Goal: Transaction & Acquisition: Purchase product/service

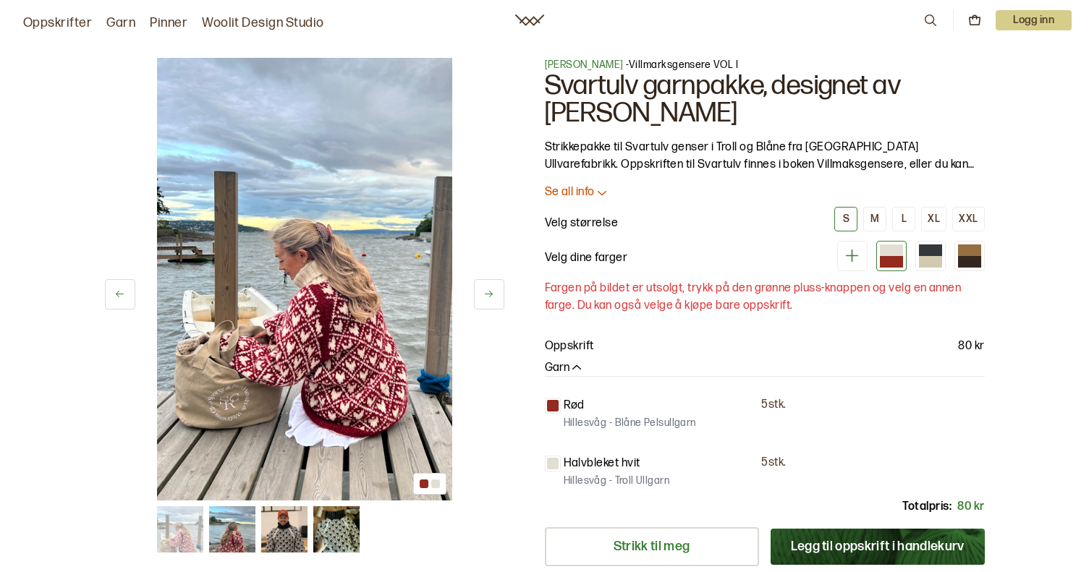
click at [243, 522] on img at bounding box center [232, 529] width 46 height 46
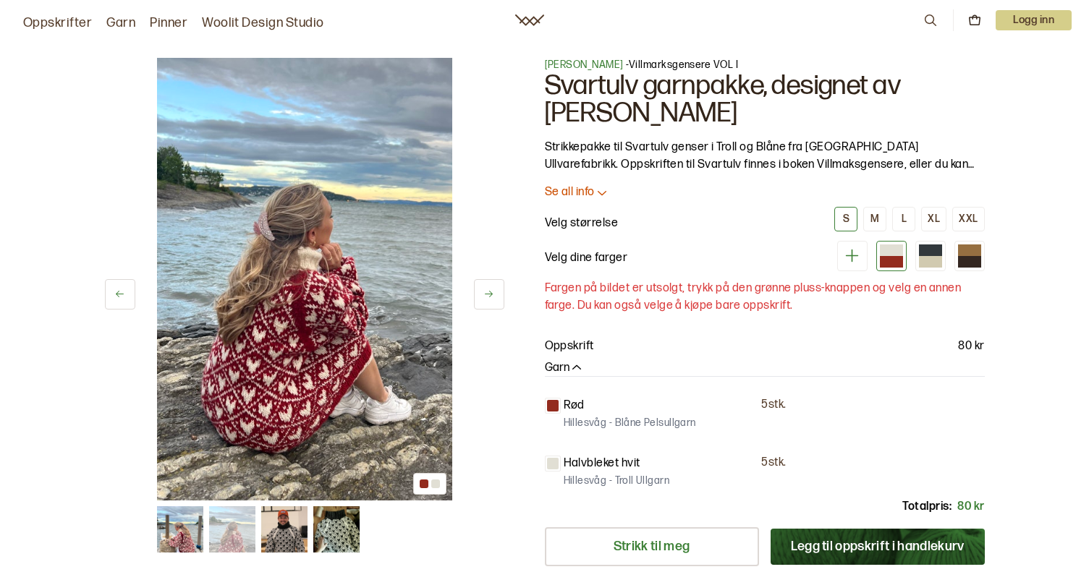
click at [221, 525] on img at bounding box center [232, 529] width 46 height 46
click at [212, 525] on img at bounding box center [232, 529] width 46 height 46
click at [200, 525] on img at bounding box center [180, 529] width 46 height 46
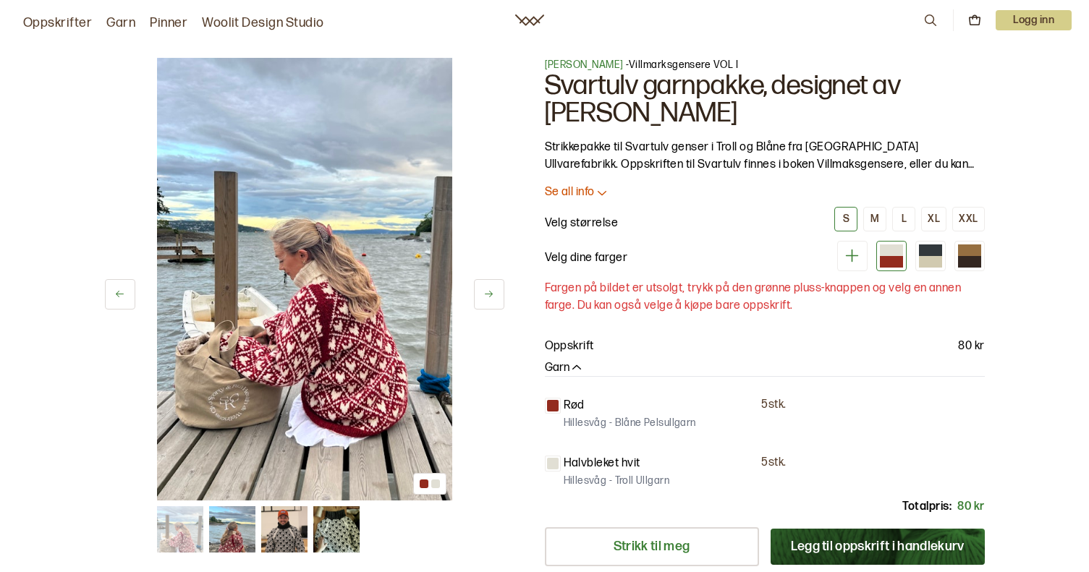
click at [297, 523] on img at bounding box center [284, 529] width 46 height 46
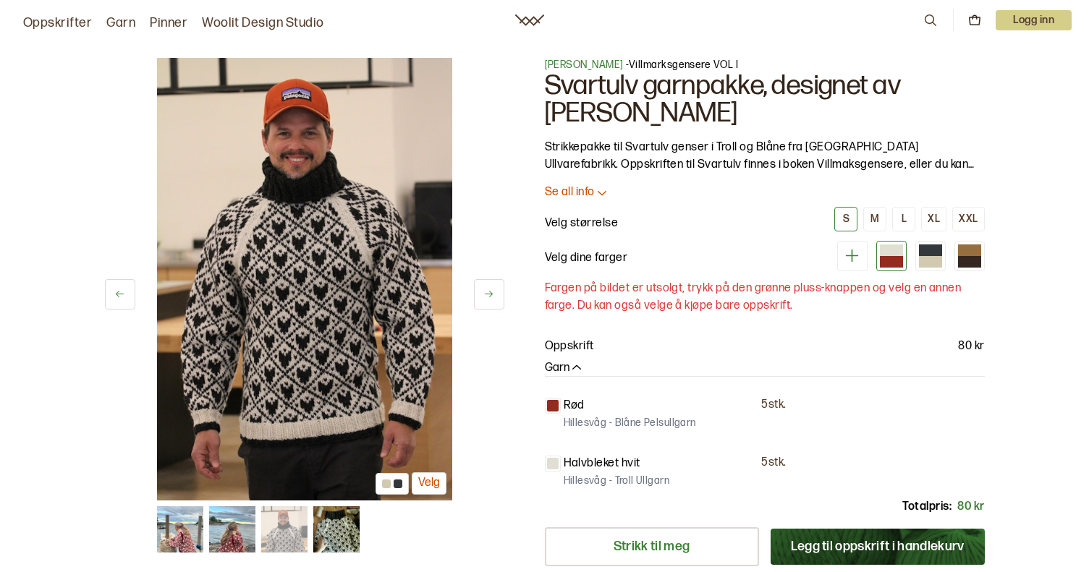
click at [344, 527] on img at bounding box center [336, 529] width 46 height 46
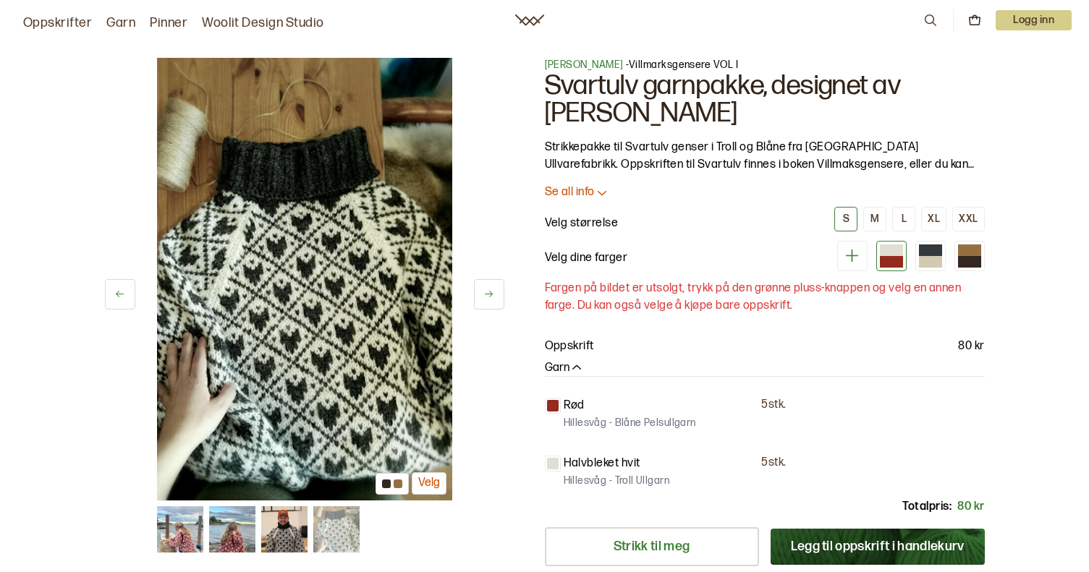
click at [297, 526] on img at bounding box center [284, 529] width 46 height 46
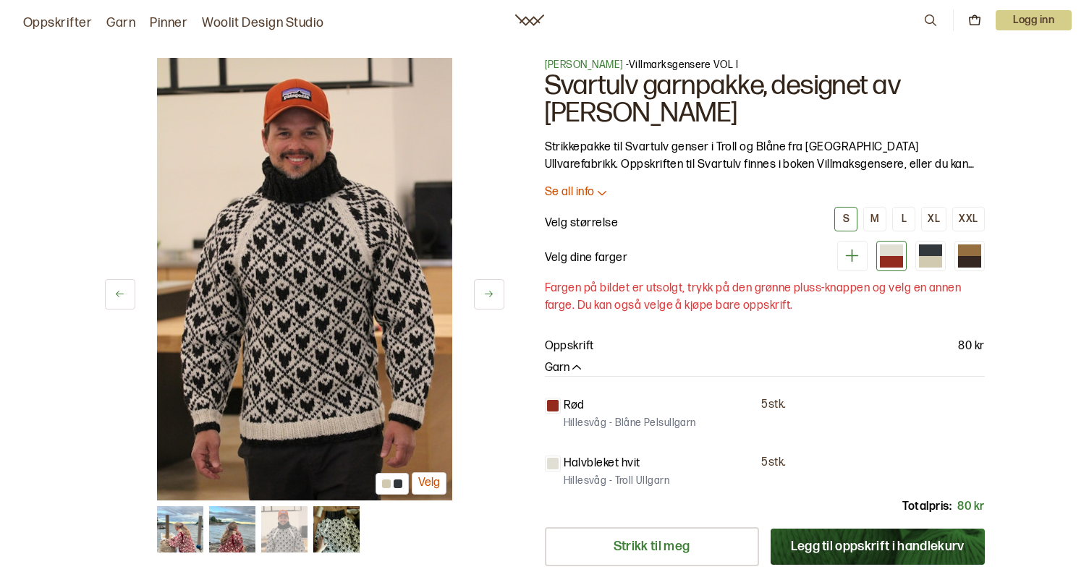
click at [212, 525] on img at bounding box center [232, 529] width 46 height 46
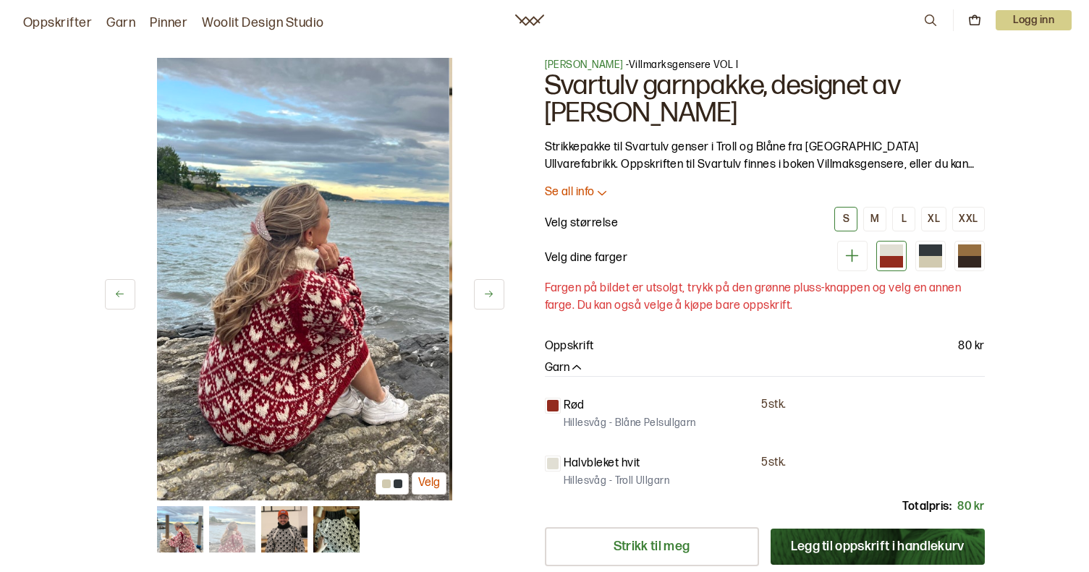
click at [192, 528] on img at bounding box center [180, 529] width 46 height 46
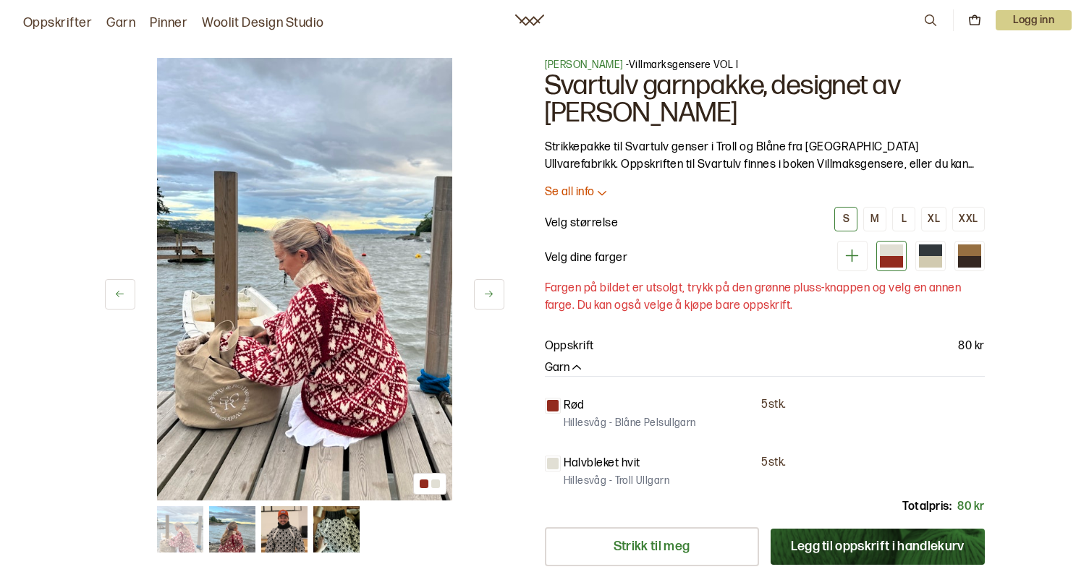
click at [904, 253] on div at bounding box center [891, 256] width 30 height 30
click at [933, 253] on div at bounding box center [930, 251] width 23 height 12
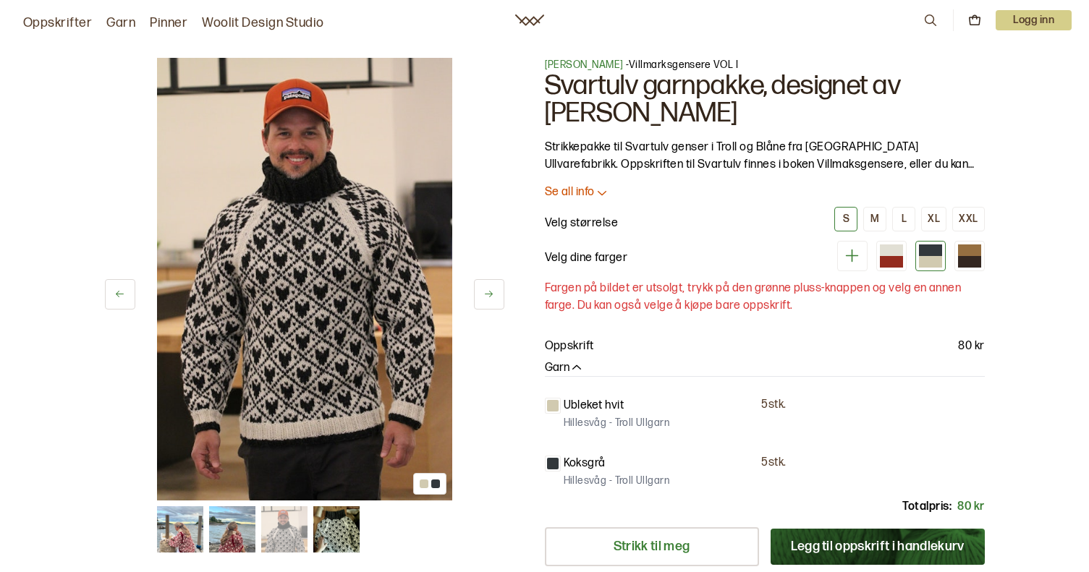
click at [907, 255] on div at bounding box center [911, 256] width 148 height 30
click at [899, 257] on div at bounding box center [891, 262] width 23 height 12
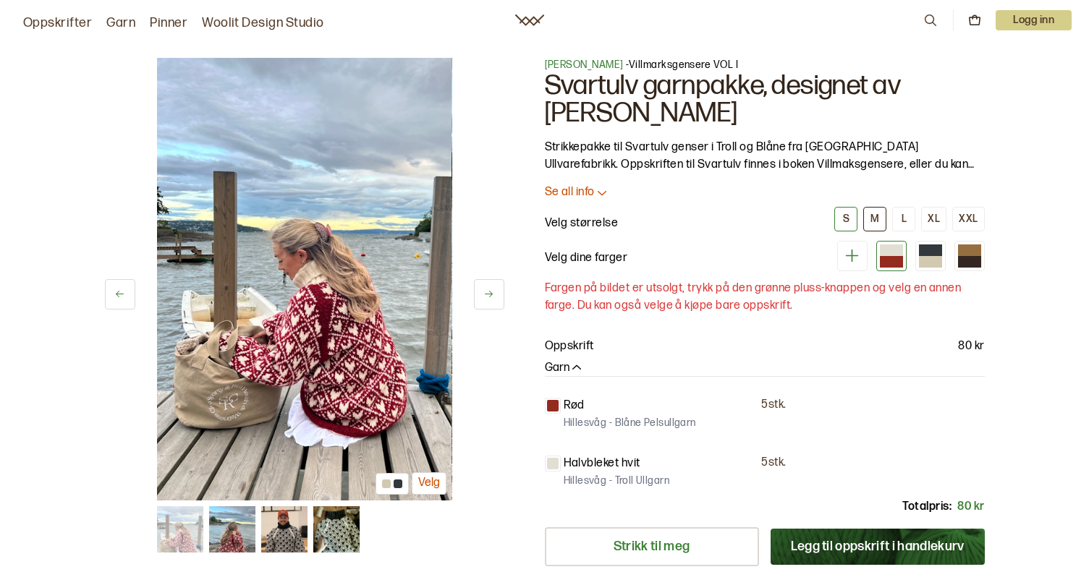
click at [876, 220] on div "M" at bounding box center [874, 219] width 9 height 13
click at [854, 222] on button "S" at bounding box center [845, 219] width 23 height 25
click at [874, 221] on div "M" at bounding box center [874, 219] width 9 height 13
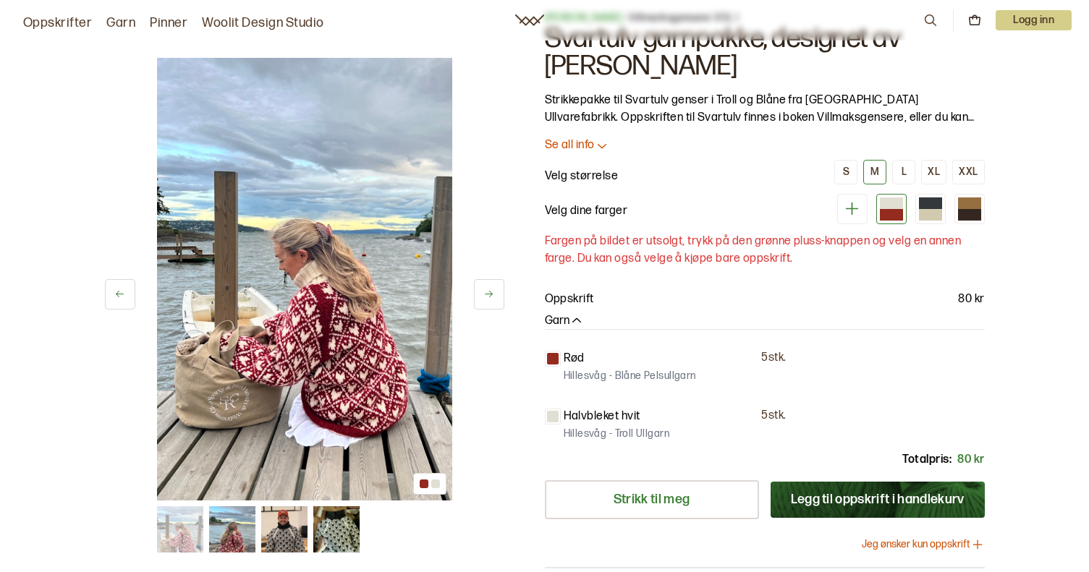
scroll to position [72, 0]
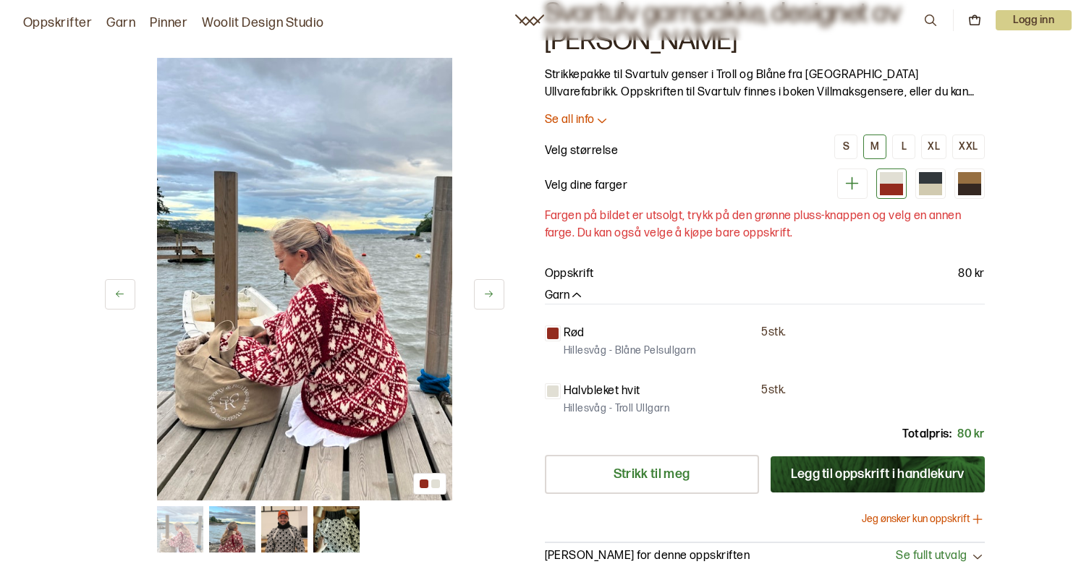
click at [487, 302] on button at bounding box center [489, 294] width 30 height 30
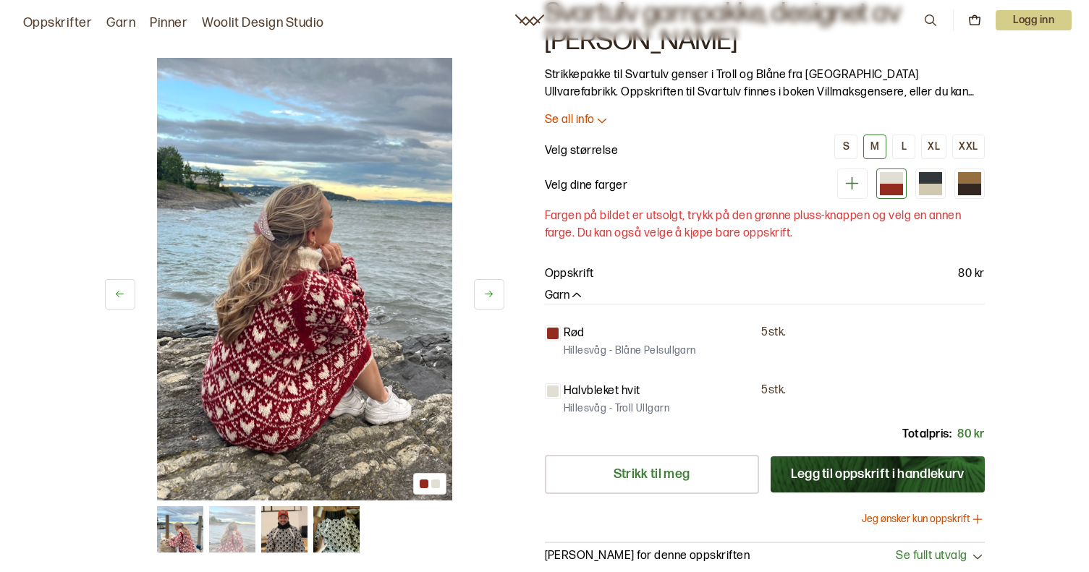
click at [487, 302] on button at bounding box center [489, 294] width 30 height 30
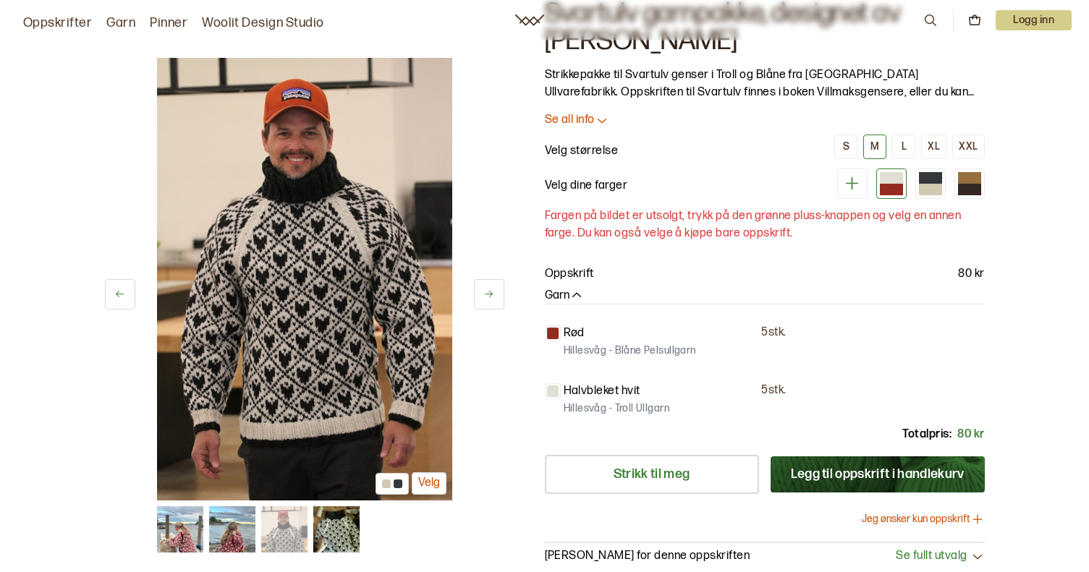
click at [487, 302] on button at bounding box center [489, 294] width 30 height 30
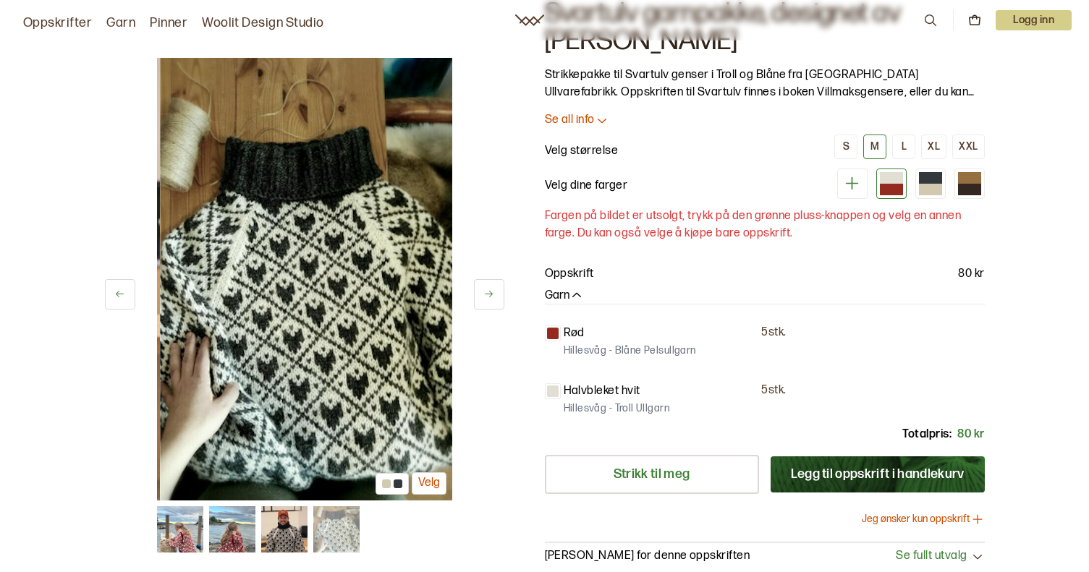
click at [487, 302] on button at bounding box center [489, 294] width 30 height 30
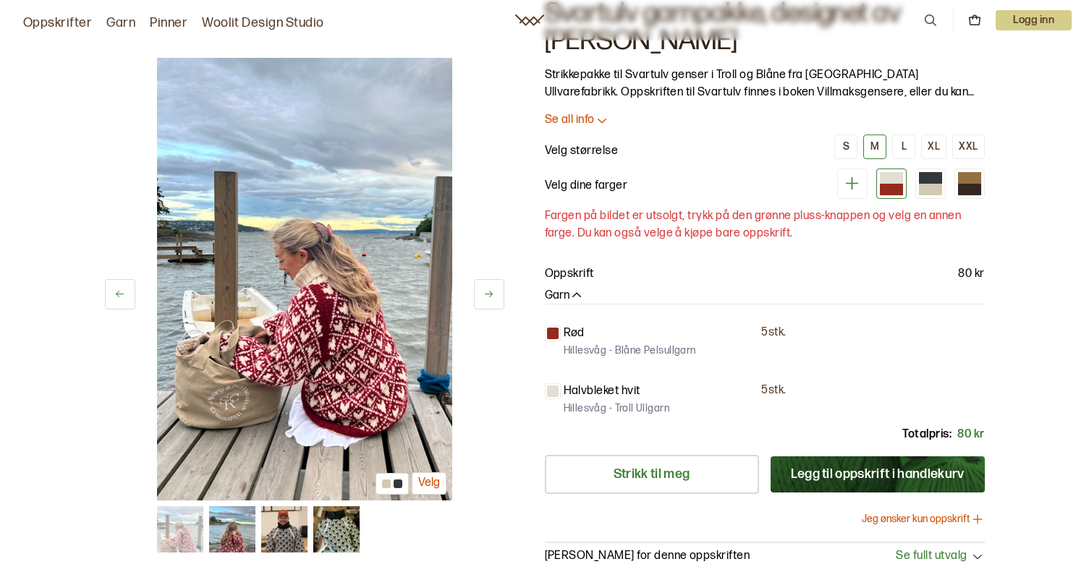
click at [487, 302] on button at bounding box center [489, 294] width 30 height 30
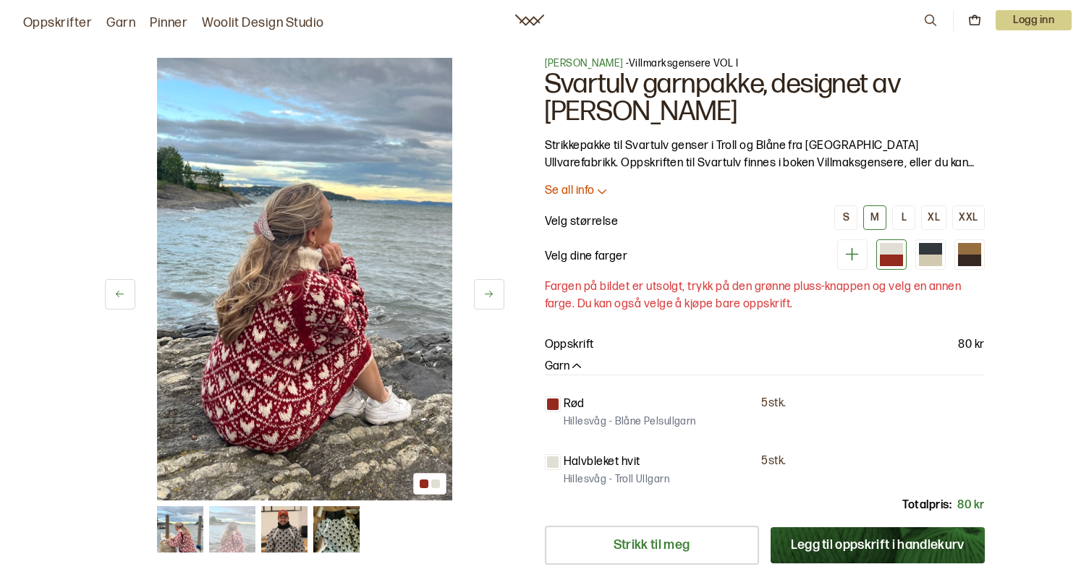
scroll to position [0, 0]
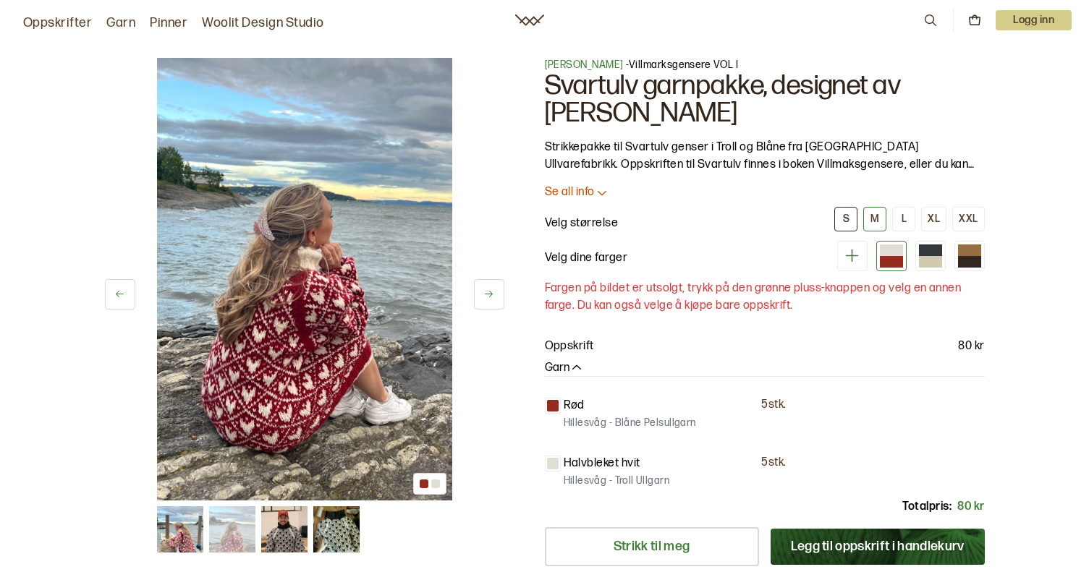
click at [849, 213] on div "S" at bounding box center [846, 219] width 7 height 13
click at [874, 211] on button "M" at bounding box center [874, 219] width 23 height 25
click at [901, 209] on button "L" at bounding box center [903, 219] width 23 height 25
click at [878, 217] on div "M" at bounding box center [874, 219] width 9 height 13
click at [486, 289] on icon at bounding box center [488, 294] width 11 height 11
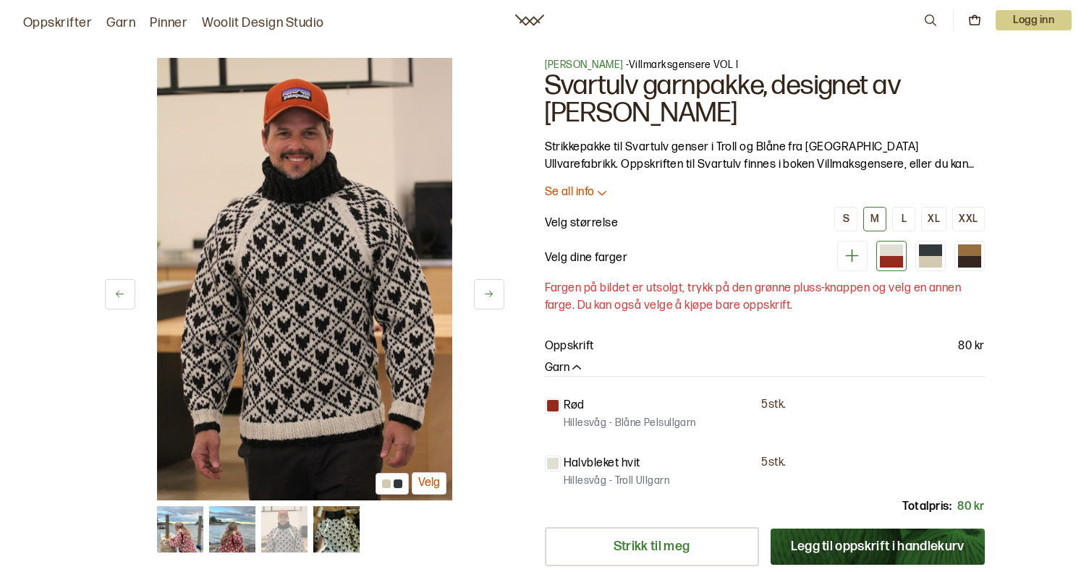
click at [486, 289] on icon at bounding box center [488, 294] width 11 height 11
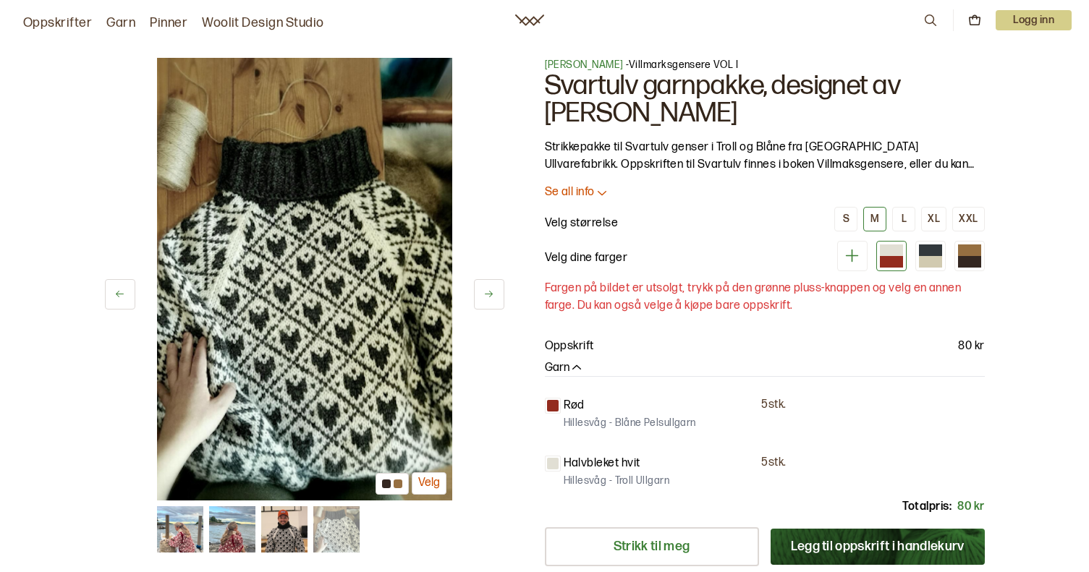
click at [486, 289] on icon at bounding box center [488, 294] width 11 height 11
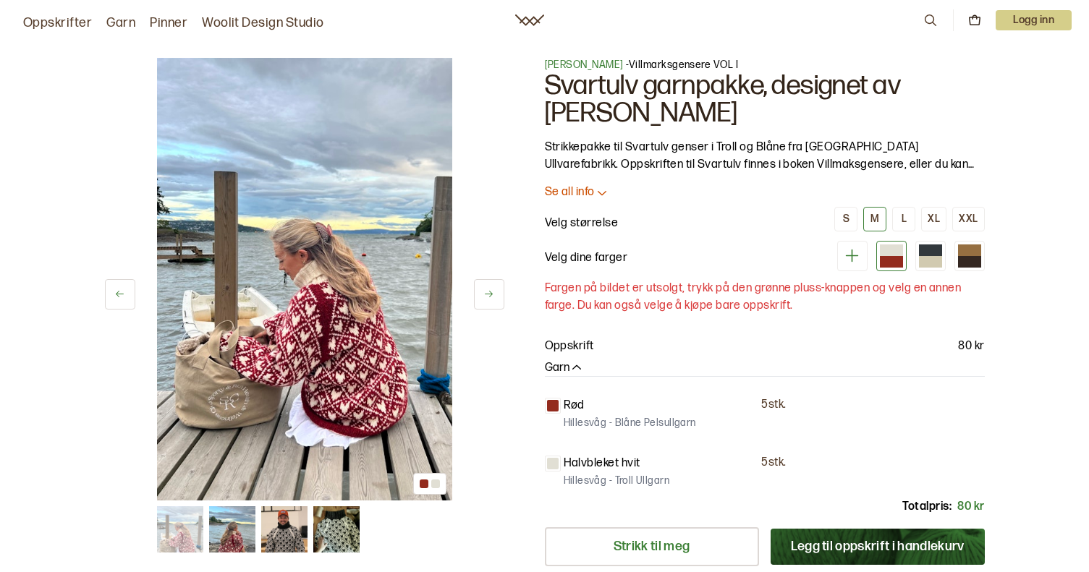
click at [589, 182] on div "[PERSON_NAME] - Villmarksgensere VOL I Svartulv garnpakke, designet av [PERSON_…" at bounding box center [765, 347] width 440 height 578
click at [583, 189] on p "Se all info" at bounding box center [570, 192] width 50 height 15
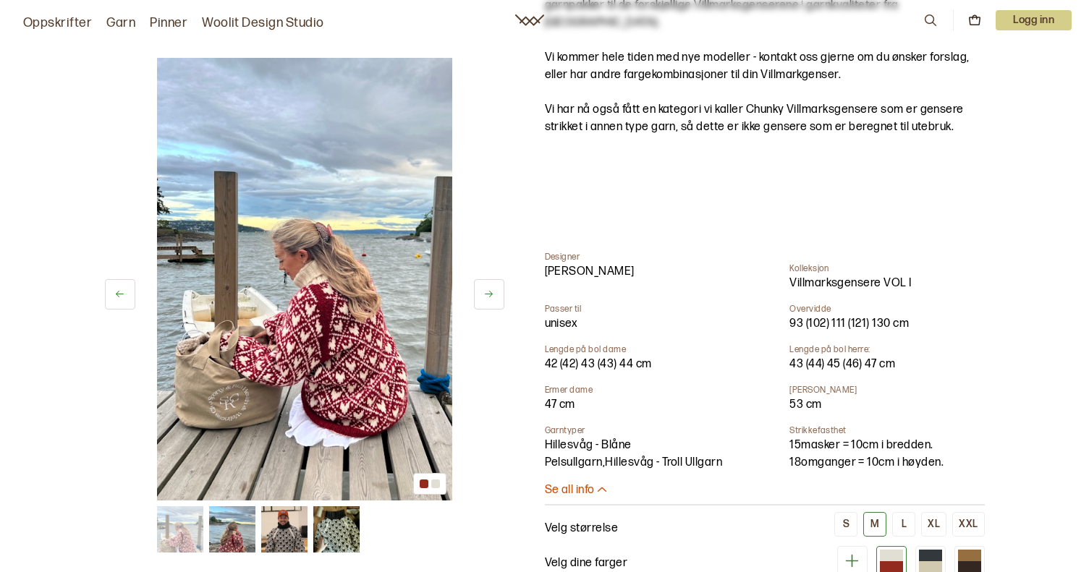
scroll to position [579, 0]
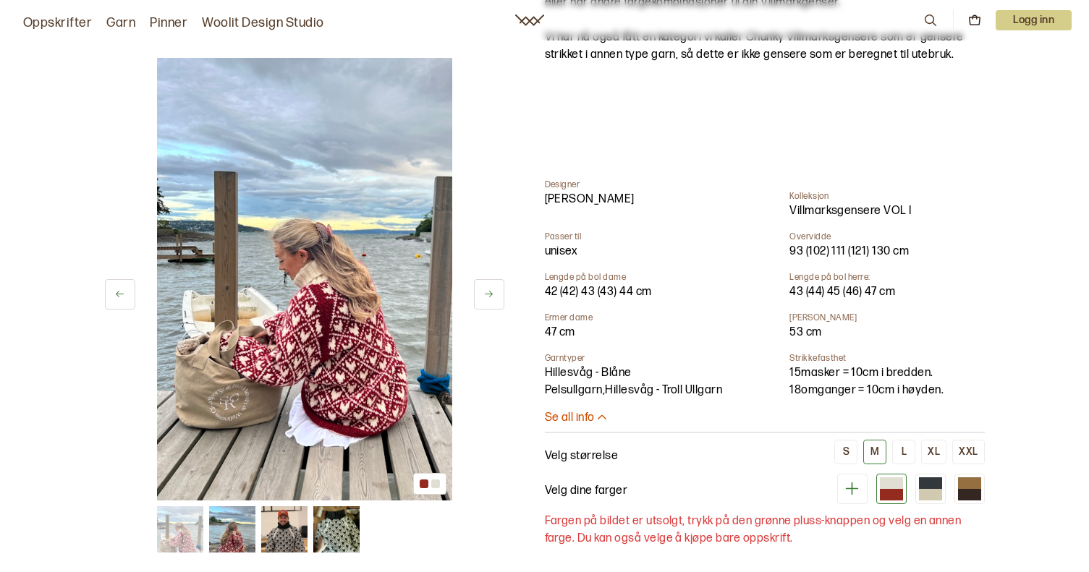
click at [574, 411] on p "Se all info" at bounding box center [570, 418] width 50 height 15
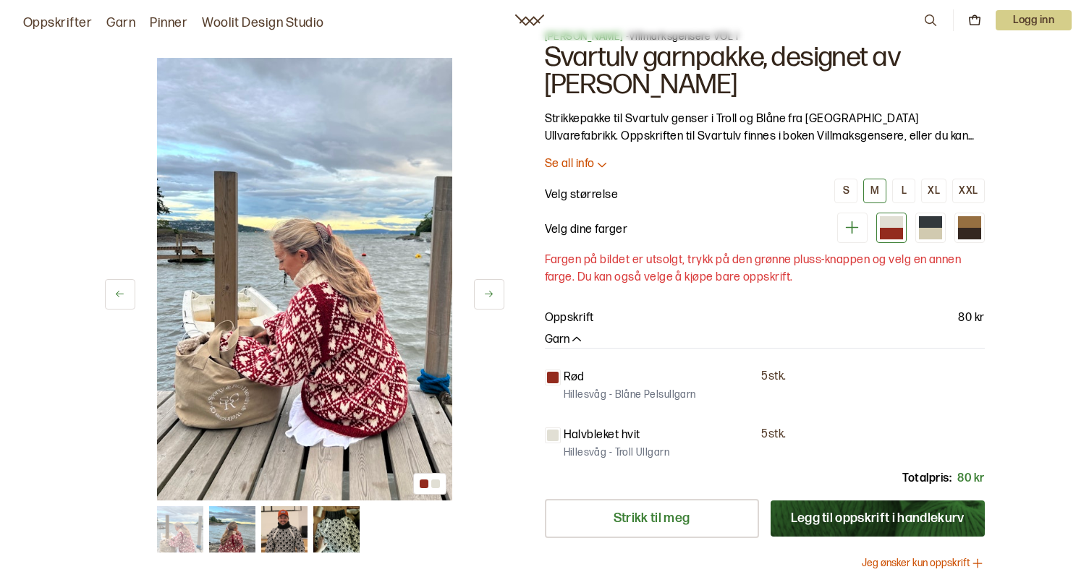
scroll to position [0, 0]
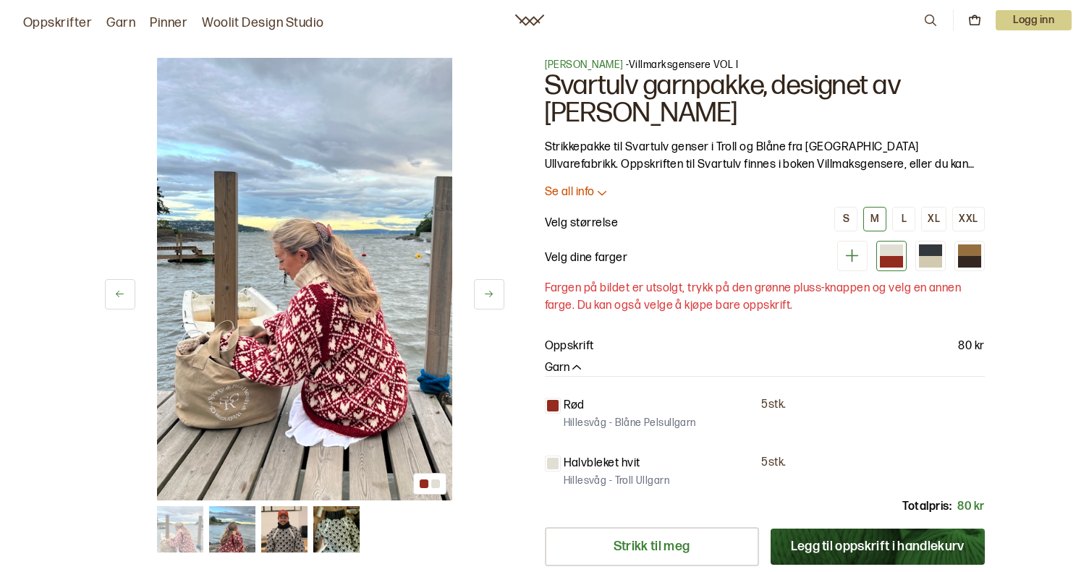
click at [589, 187] on p "Se all info" at bounding box center [570, 192] width 50 height 15
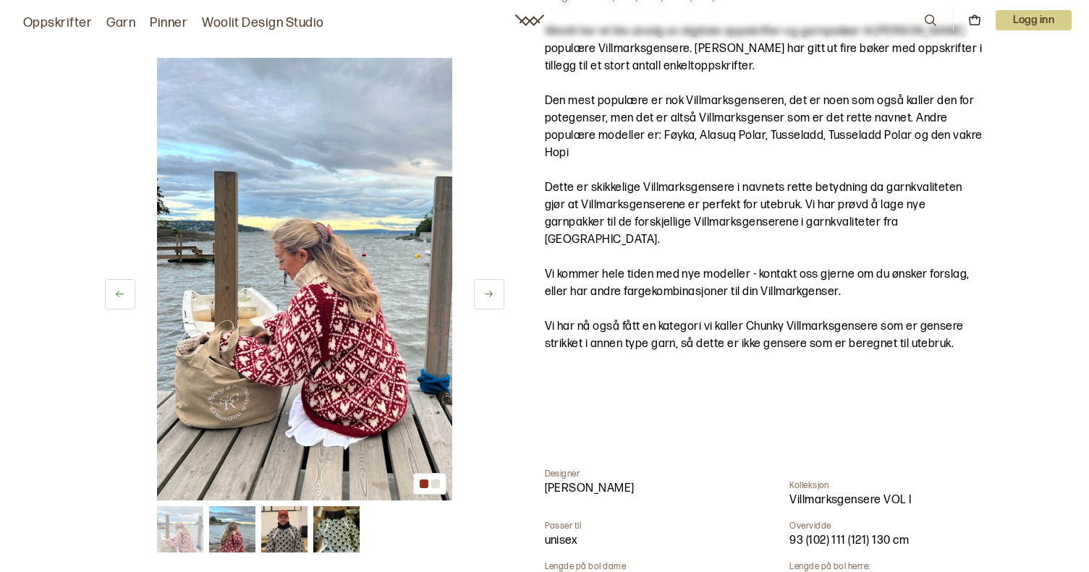
scroll to position [651, 0]
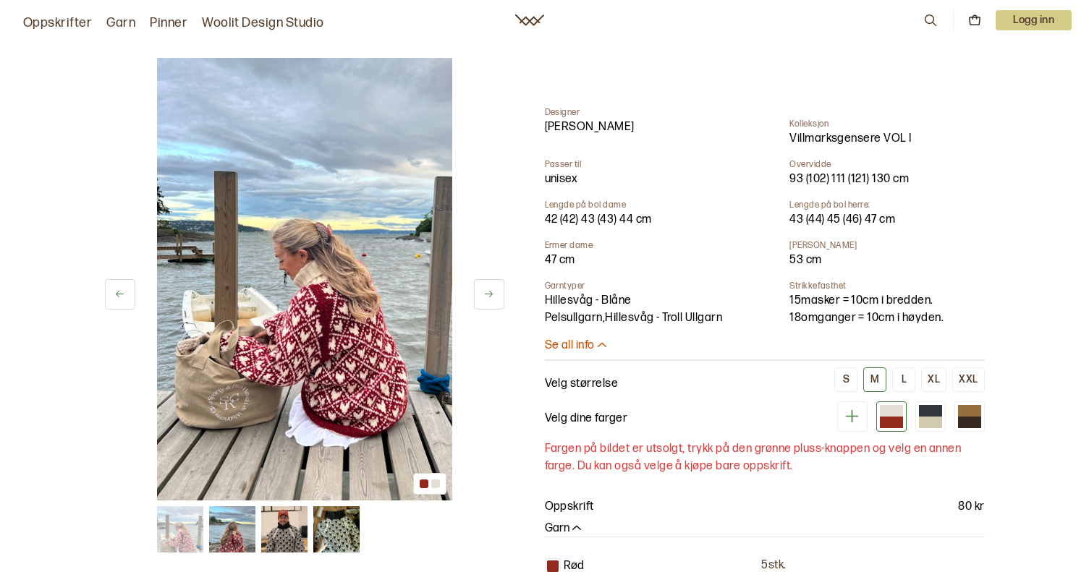
click at [169, 261] on img at bounding box center [304, 279] width 295 height 443
click at [340, 377] on img at bounding box center [304, 279] width 295 height 443
click at [223, 543] on img at bounding box center [232, 529] width 46 height 46
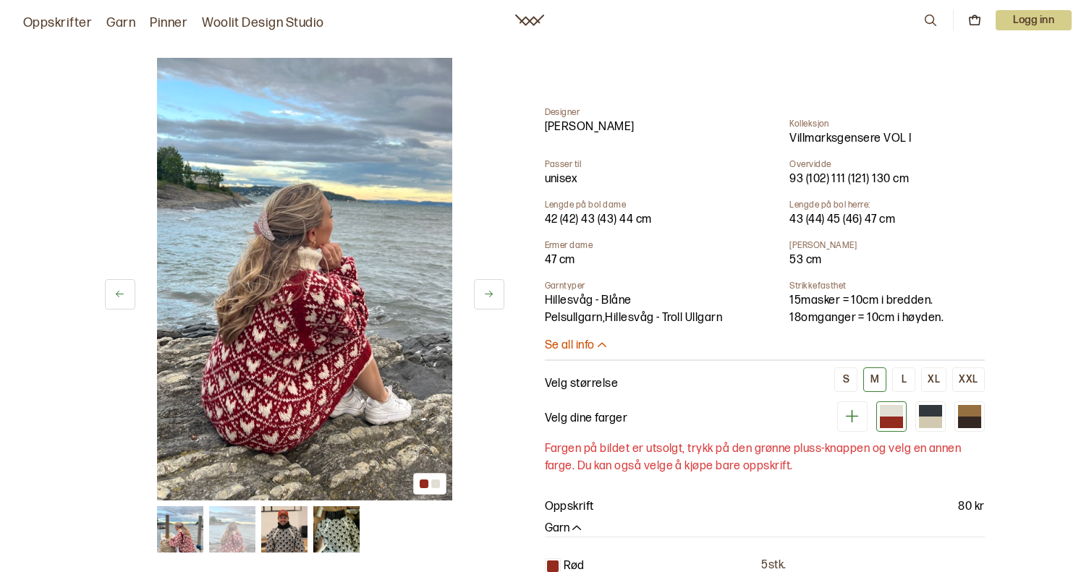
click at [193, 543] on img at bounding box center [180, 529] width 46 height 46
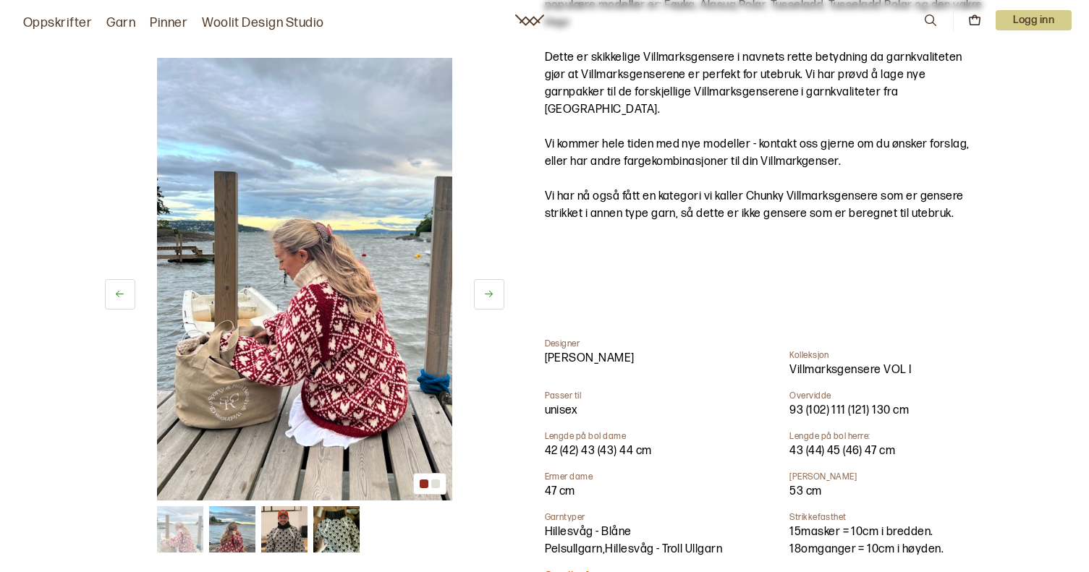
scroll to position [362, 0]
